Goal: Information Seeking & Learning: Learn about a topic

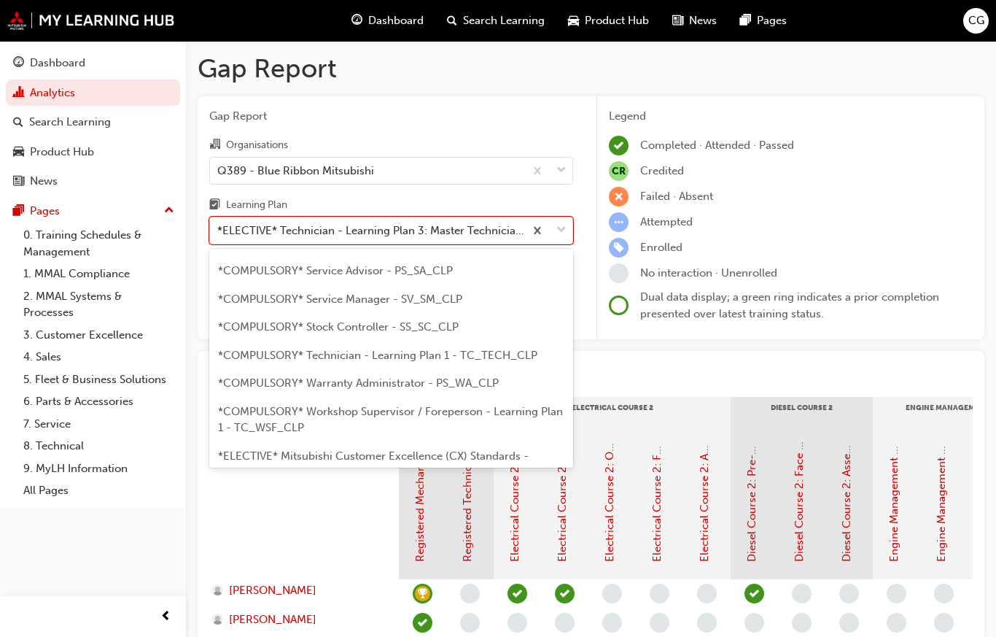
scroll to position [565, 0]
click at [503, 349] on span "*COMPULSORY* Technician - Learning Plan 1 - TC_TECH_CLP" at bounding box center [377, 355] width 319 height 13
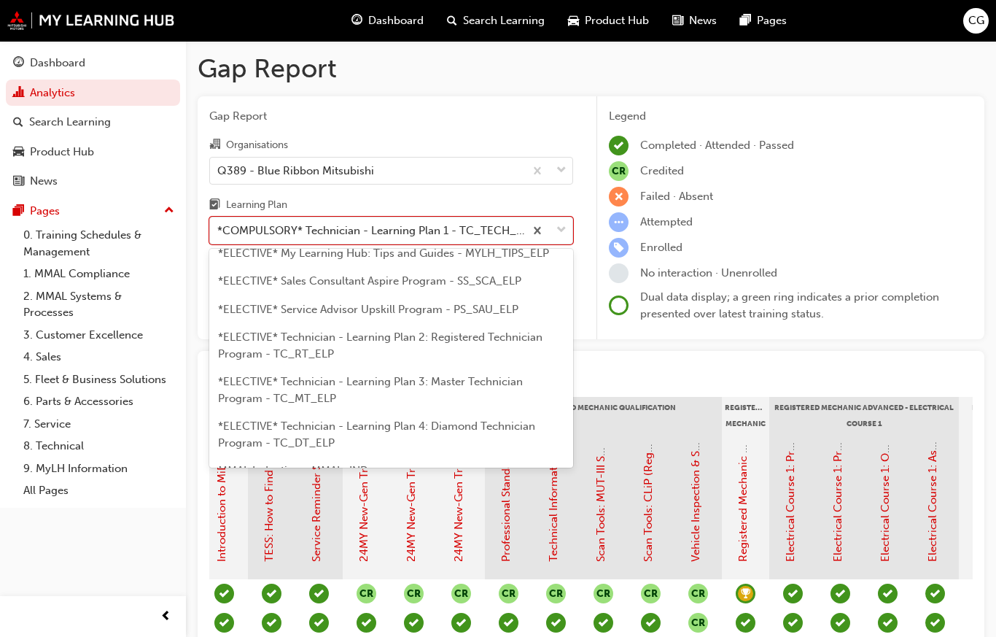
scroll to position [812, 0]
click at [519, 332] on span "*ELECTIVE* Technician - Learning Plan 2: Registered Technician Program - TC_RT_…" at bounding box center [380, 347] width 324 height 30
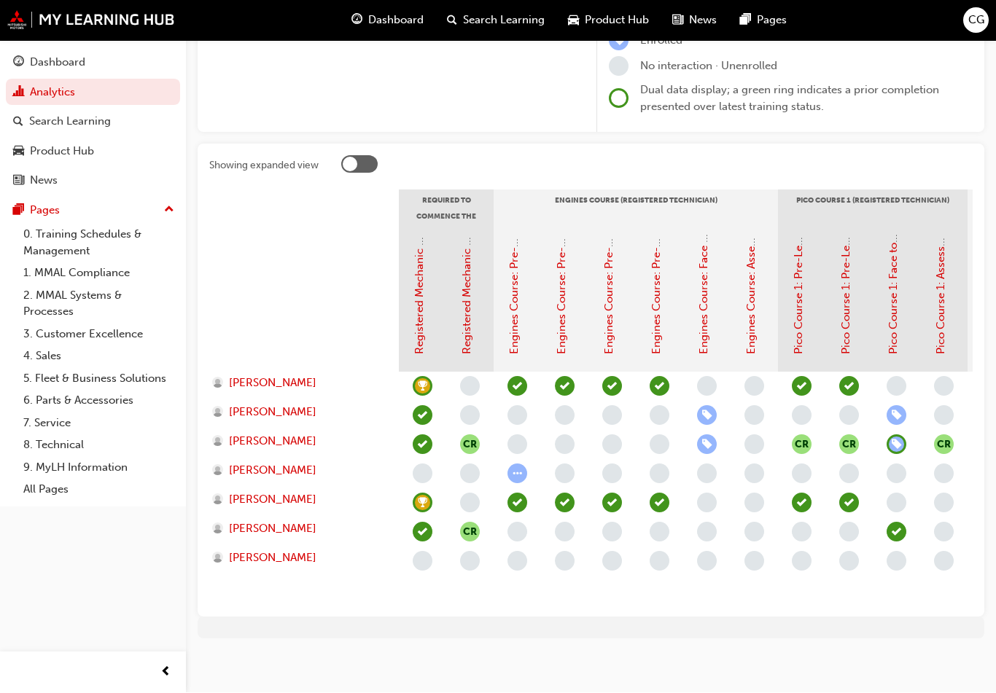
scroll to position [207, 0]
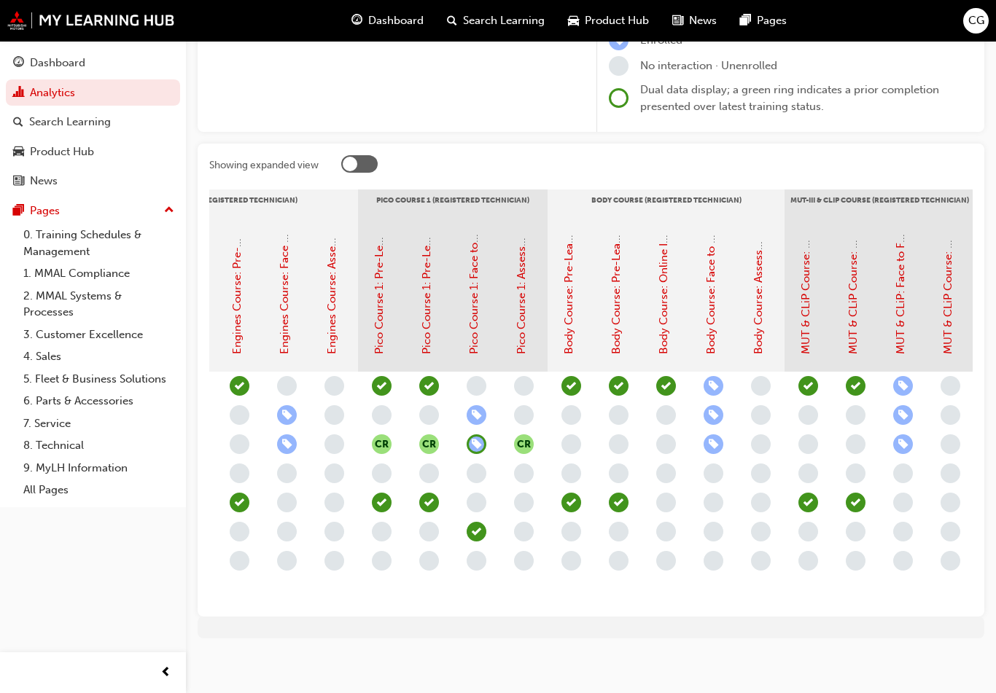
click at [954, 479] on div at bounding box center [950, 473] width 47 height 29
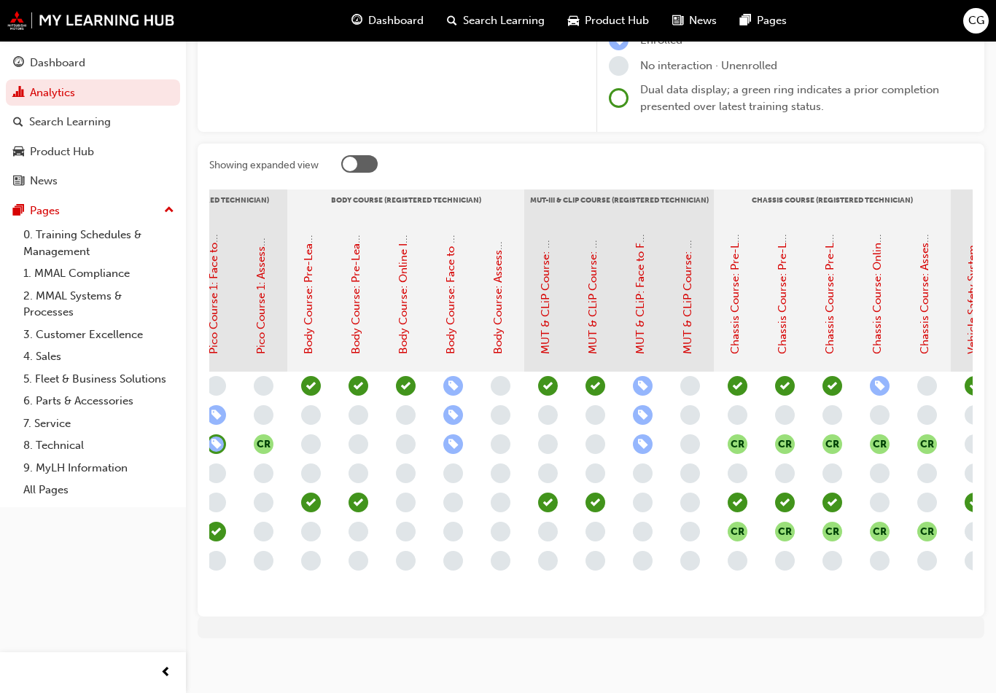
click at [965, 479] on div "button" at bounding box center [975, 474] width 20 height 20
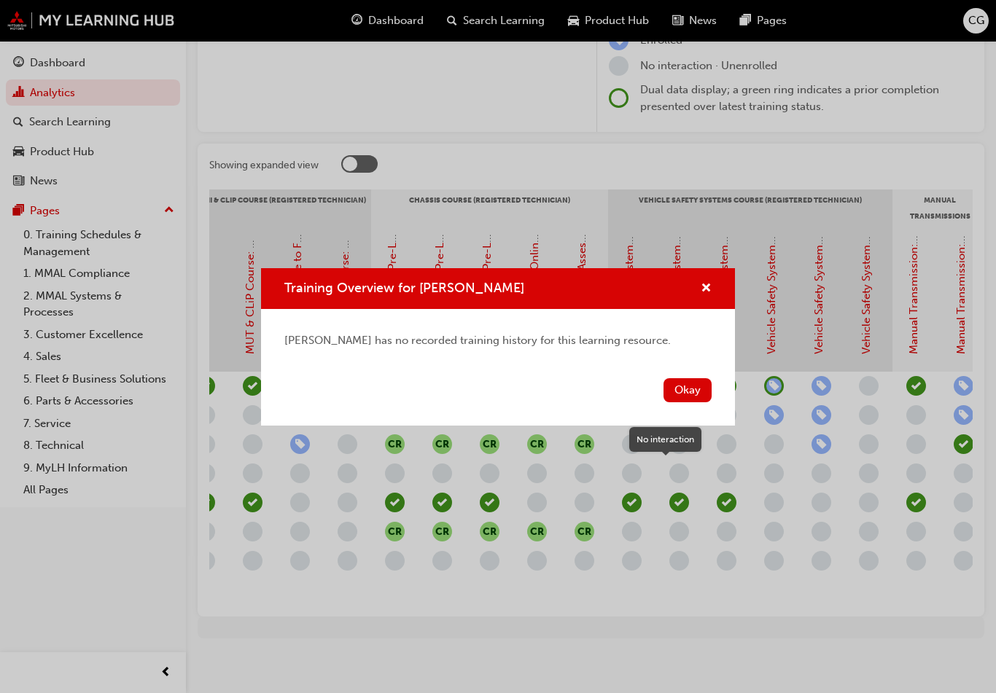
scroll to position [0, 1024]
click at [709, 289] on span "cross-icon" at bounding box center [706, 289] width 11 height 13
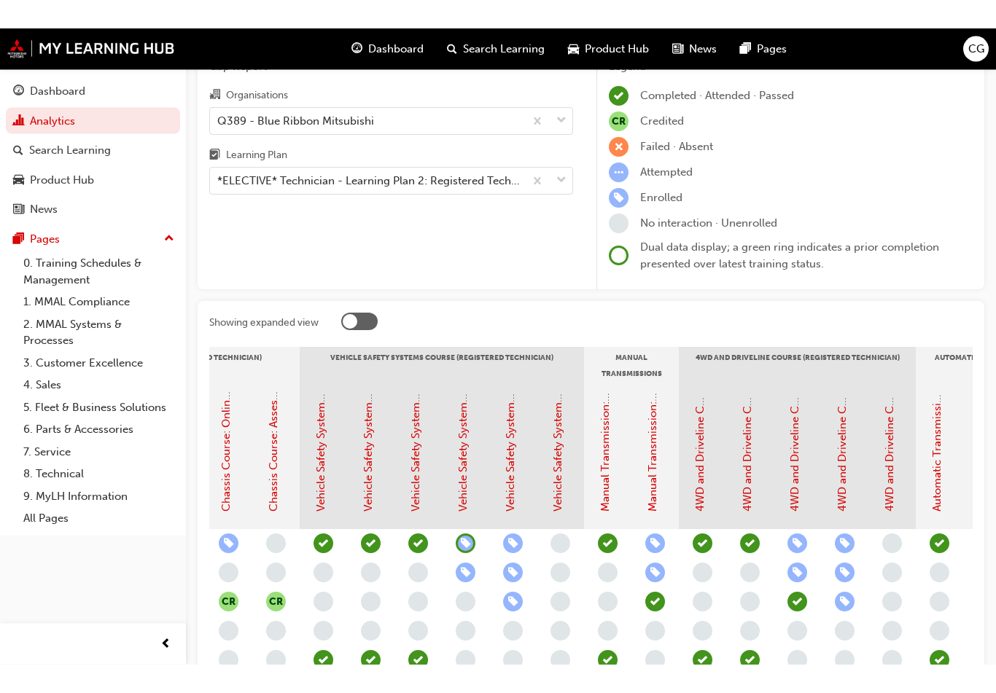
scroll to position [0, 0]
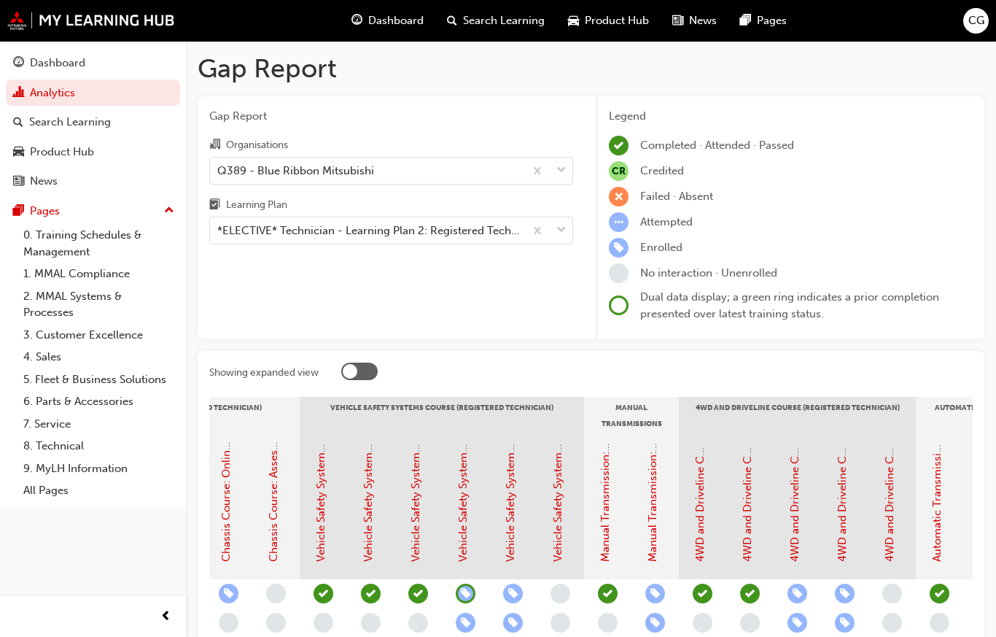
click at [979, 14] on span "CG" at bounding box center [976, 20] width 16 height 17
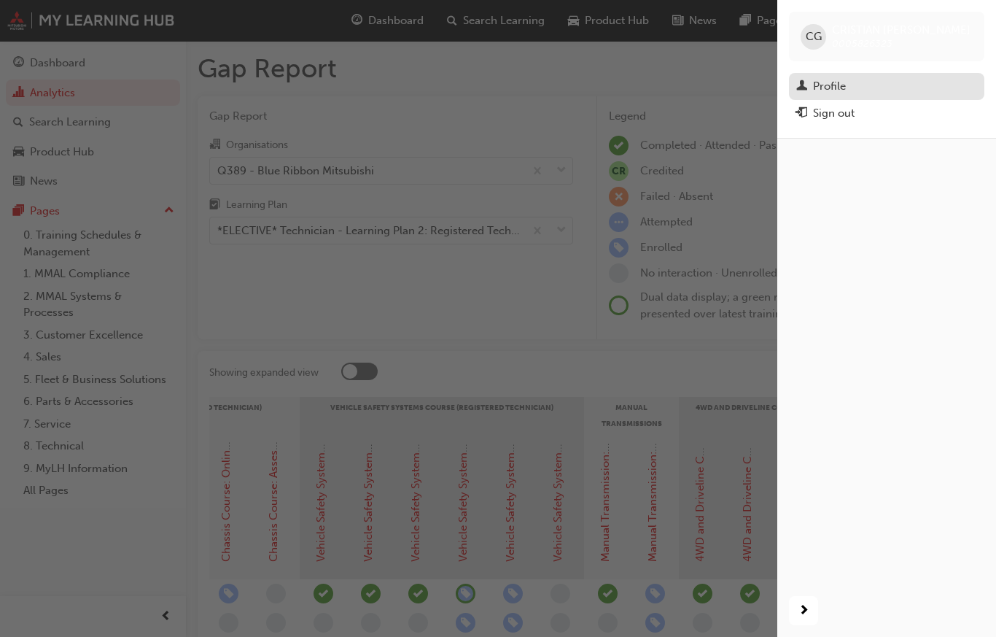
click at [855, 83] on div "Profile" at bounding box center [886, 86] width 181 height 18
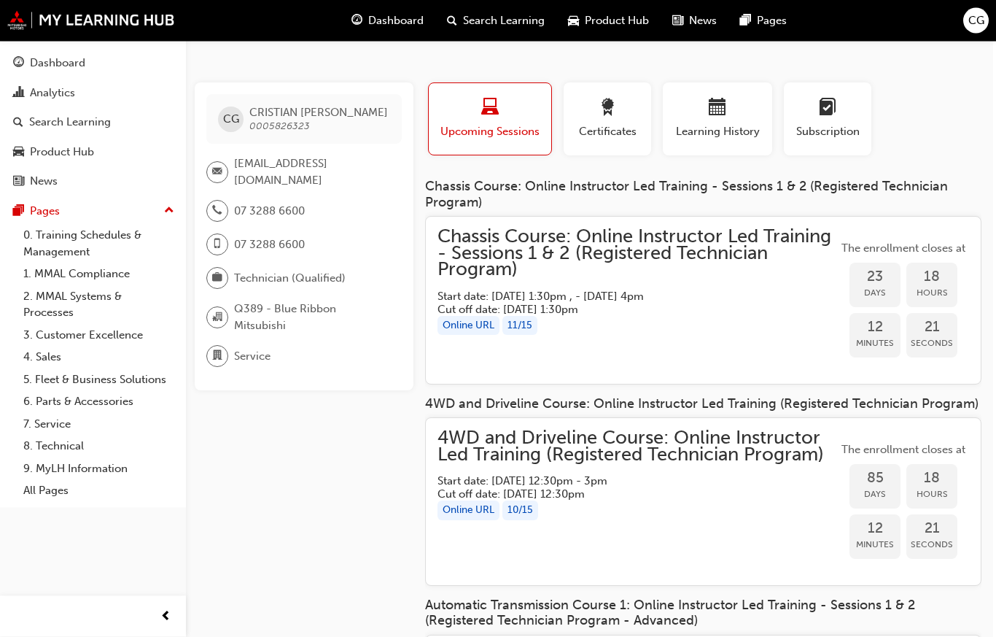
scroll to position [0, 3]
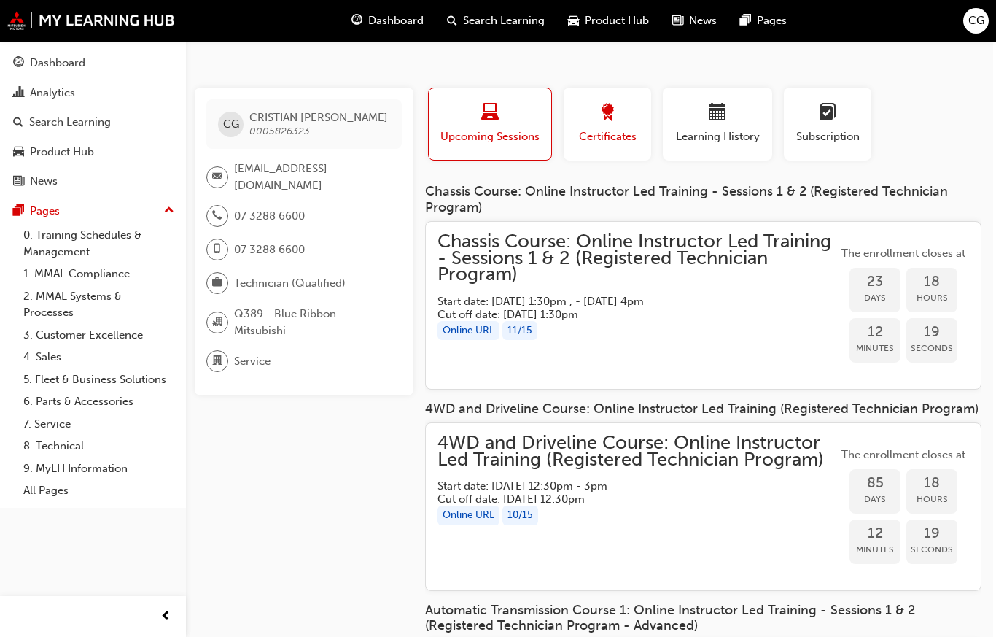
click at [621, 114] on div "button" at bounding box center [608, 115] width 66 height 23
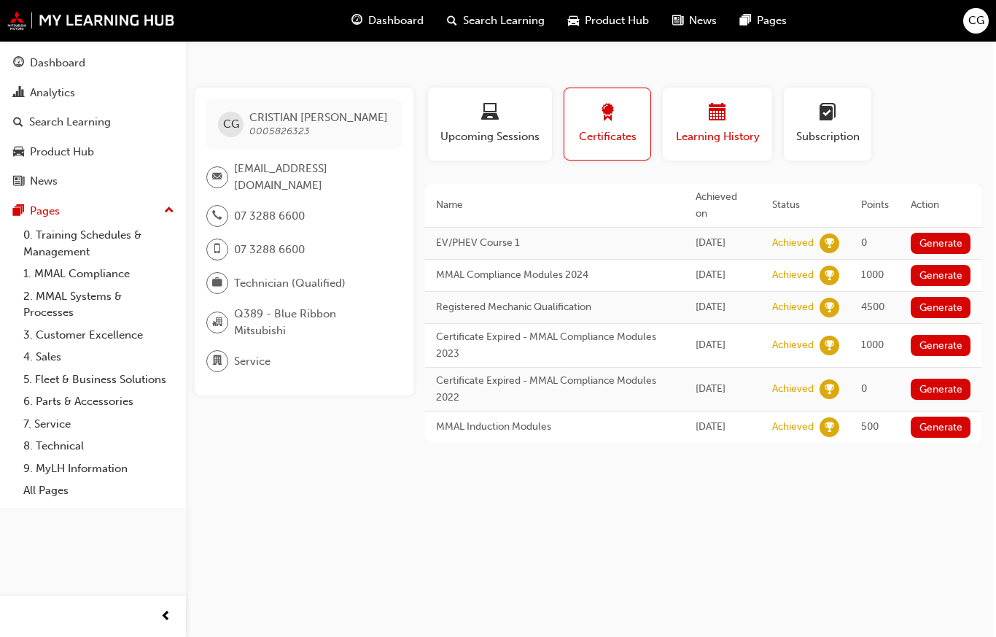
click at [744, 114] on div "button" at bounding box center [718, 115] width 88 height 23
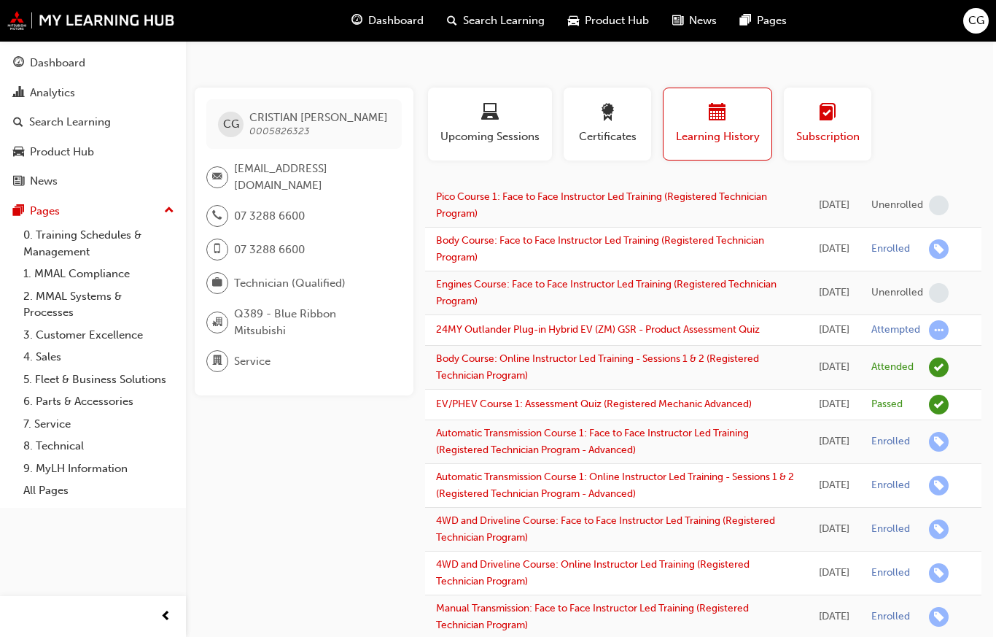
click at [839, 121] on div "button" at bounding box center [828, 115] width 66 height 23
